Goal: Task Accomplishment & Management: Manage account settings

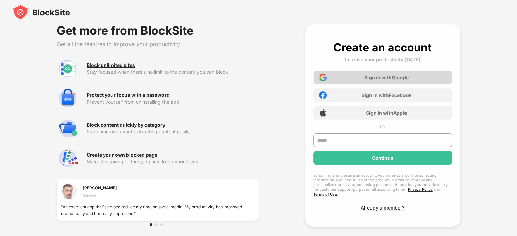
click at [384, 78] on div "Sign in with Google" at bounding box center [386, 78] width 44 height 6
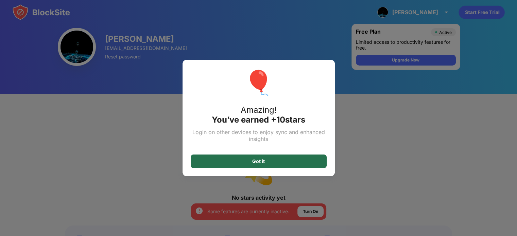
click at [268, 164] on div "Got it" at bounding box center [259, 162] width 136 height 14
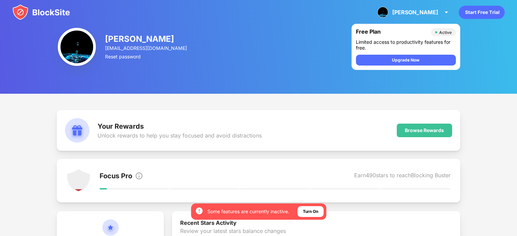
click at [41, 8] on img at bounding box center [41, 12] width 58 height 16
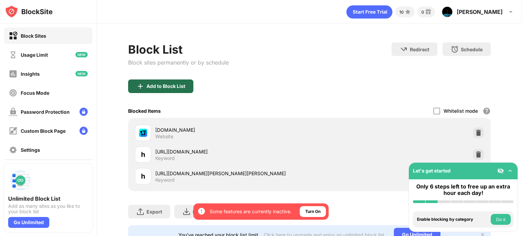
click at [160, 85] on div "Add to Block List" at bounding box center [165, 86] width 39 height 5
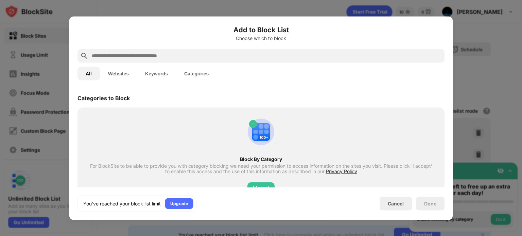
click at [120, 59] on input "text" at bounding box center [266, 56] width 351 height 8
paste input "**********"
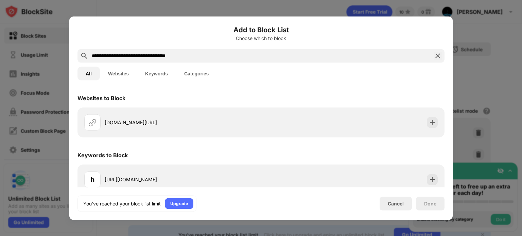
type input "**********"
click at [428, 208] on div "Done" at bounding box center [430, 204] width 29 height 14
click at [435, 58] on img at bounding box center [437, 56] width 8 height 8
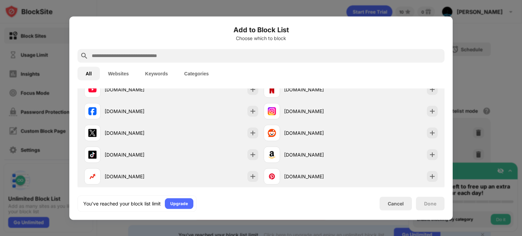
scroll to position [170, 0]
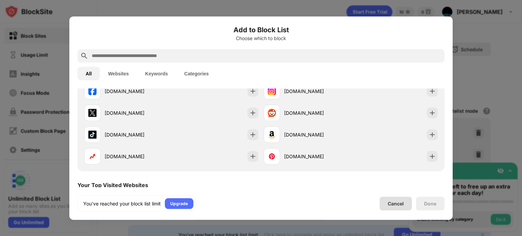
click at [388, 199] on div "Cancel" at bounding box center [395, 204] width 32 height 14
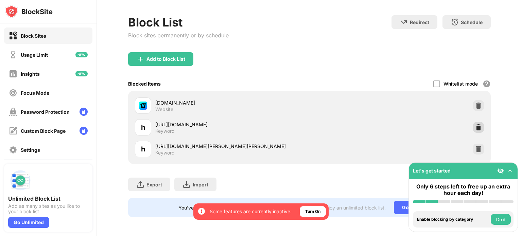
click at [475, 124] on img at bounding box center [478, 127] width 7 height 7
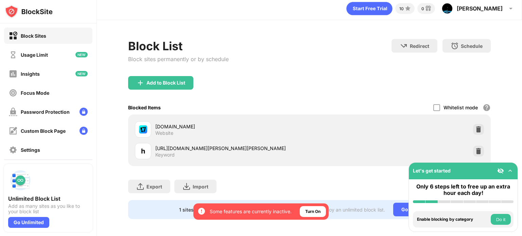
scroll to position [0, 0]
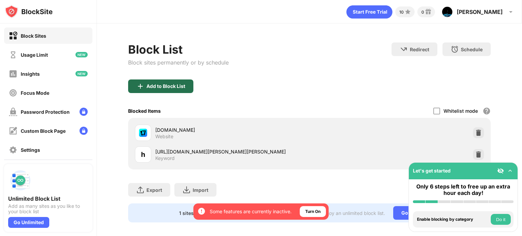
click at [180, 86] on div "Add to Block List" at bounding box center [165, 86] width 39 height 5
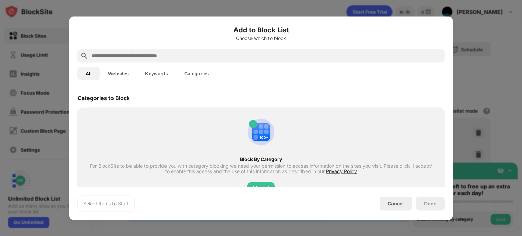
click at [168, 57] on input "text" at bounding box center [266, 56] width 351 height 8
paste input "**********"
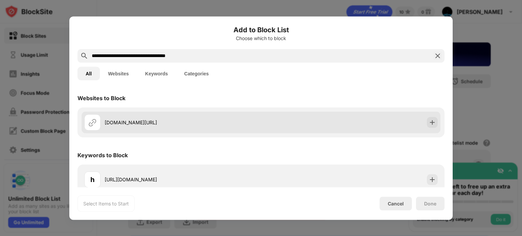
type input "**********"
click at [181, 125] on div "[DOMAIN_NAME][URL]" at bounding box center [183, 122] width 156 height 7
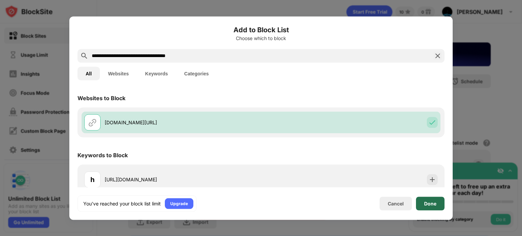
click at [429, 206] on div "Done" at bounding box center [430, 203] width 12 height 5
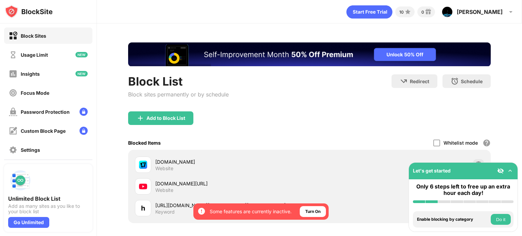
scroll to position [64, 0]
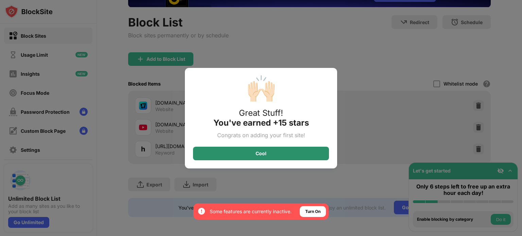
click at [295, 152] on div "Cool" at bounding box center [261, 154] width 136 height 14
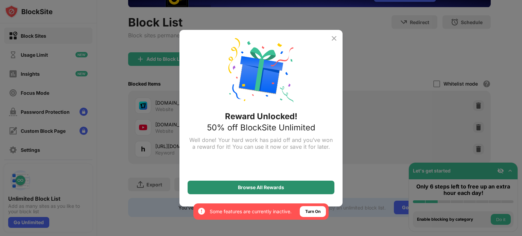
scroll to position [0, 0]
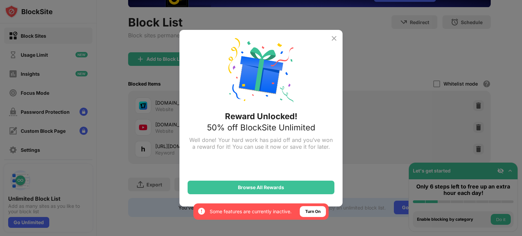
click at [333, 40] on img at bounding box center [334, 38] width 8 height 8
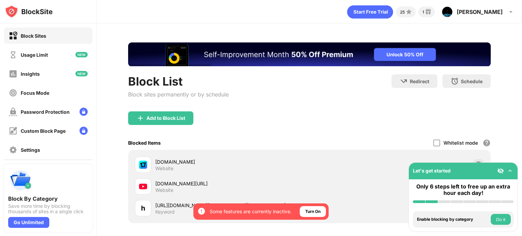
scroll to position [64, 0]
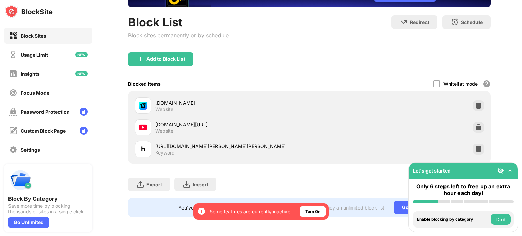
click at [510, 171] on img at bounding box center [509, 170] width 7 height 7
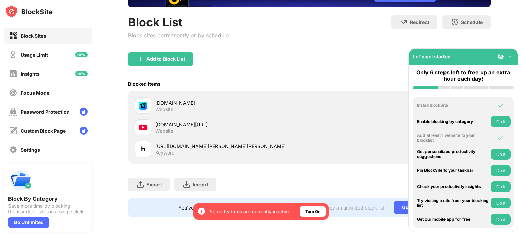
click at [512, 55] on img at bounding box center [509, 56] width 7 height 7
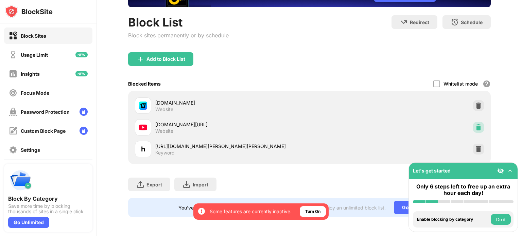
click at [475, 124] on img at bounding box center [478, 127] width 7 height 7
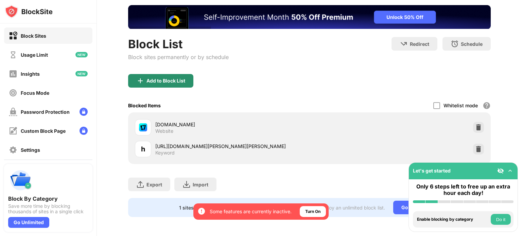
click at [173, 78] on div "Add to Block List" at bounding box center [165, 80] width 39 height 5
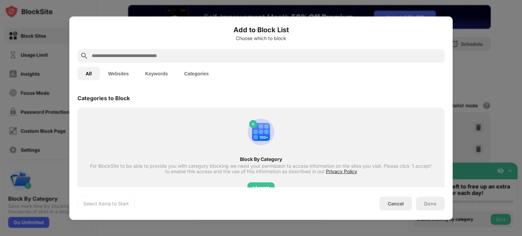
click at [168, 56] on input "text" at bounding box center [266, 56] width 351 height 8
paste input "**********"
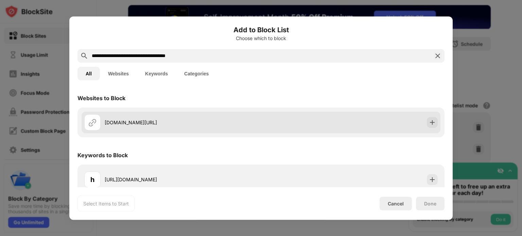
type input "**********"
click at [360, 121] on div "[DOMAIN_NAME][URL]" at bounding box center [261, 122] width 359 height 22
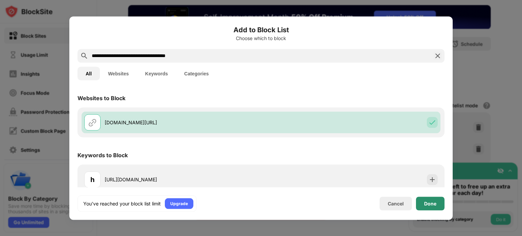
click at [432, 204] on div "Done" at bounding box center [430, 203] width 12 height 5
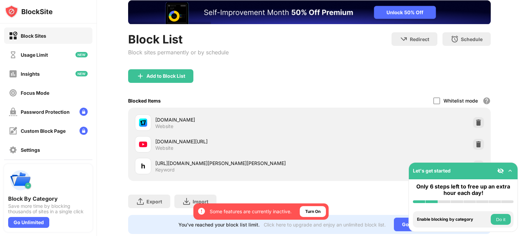
scroll to position [64, 0]
